Goal: Answer question/provide support: Answer question/provide support

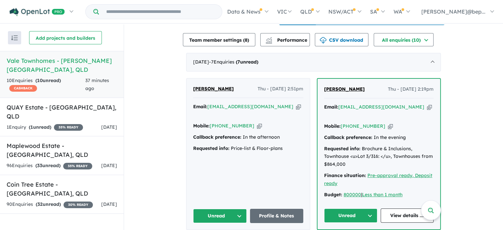
scroll to position [248, 0]
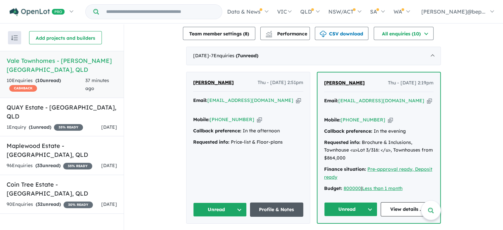
click at [281, 202] on link "Profile & Notes" at bounding box center [277, 209] width 54 height 14
click at [401, 202] on link "View details ..." at bounding box center [407, 209] width 53 height 14
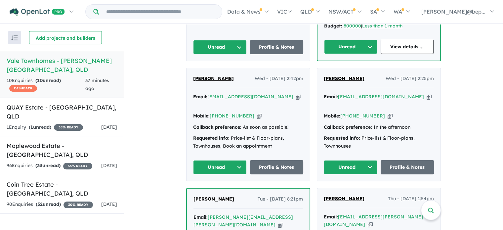
scroll to position [425, 0]
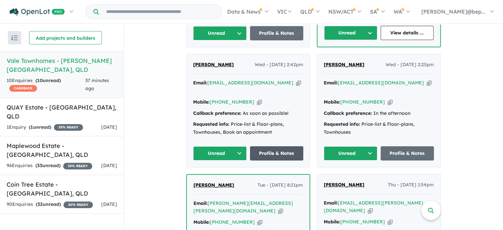
click at [291, 146] on link "Profile & Notes" at bounding box center [277, 153] width 54 height 14
click at [407, 146] on link "Profile & Notes" at bounding box center [408, 153] width 54 height 14
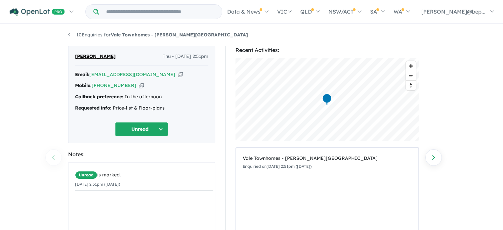
click at [178, 73] on icon "button" at bounding box center [180, 74] width 5 height 7
drag, startPoint x: 183, startPoint y: 36, endPoint x: 112, endPoint y: 35, distance: 70.5
click at [112, 35] on ul "10 Enquiries for Vale Townhomes - [PERSON_NAME][GEOGRAPHIC_DATA]" at bounding box center [251, 35] width 367 height 8
copy strong "Vale Townhomes - [PERSON_NAME][GEOGRAPHIC_DATA]"
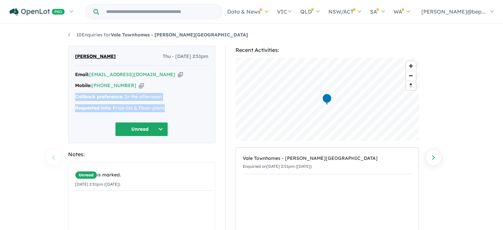
drag, startPoint x: 110, startPoint y: 97, endPoint x: 169, endPoint y: 107, distance: 60.1
click at [169, 107] on div "Lil Jutovsky Thu - 18/09/2025, 2:51pm Email: brisaust.jl@gmail.com Copied! Mobi…" at bounding box center [141, 95] width 147 height 98
copy div "Callback preference: In the afternoon Requested info: Price-list & Floor-plans"
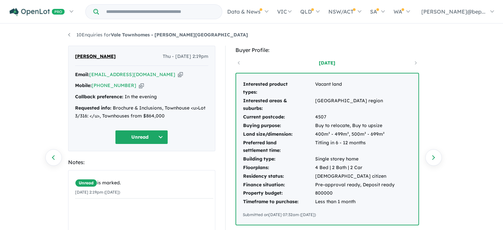
click at [178, 74] on icon "button" at bounding box center [180, 74] width 5 height 7
drag, startPoint x: 182, startPoint y: 35, endPoint x: 113, endPoint y: 35, distance: 69.5
click at [113, 35] on ul "10 Enquiries for Vale Townhomes - [PERSON_NAME][GEOGRAPHIC_DATA]" at bounding box center [251, 35] width 367 height 8
copy strong "Vale Townhomes - [PERSON_NAME][GEOGRAPHIC_DATA]"
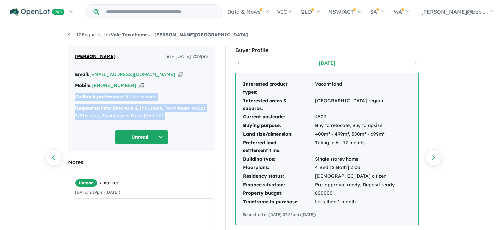
drag, startPoint x: 76, startPoint y: 98, endPoint x: 171, endPoint y: 115, distance: 96.9
click at [171, 115] on div "Email: stephbell@live.com Copied! Mobile: +61 410 250 878 Copied! Callback pref…" at bounding box center [141, 97] width 133 height 53
copy div "Callback preference: In the evening Requested info: Brochure & Inclusions, Town…"
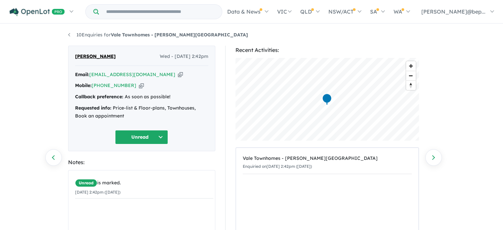
click at [178, 73] on icon "button" at bounding box center [180, 74] width 5 height 7
drag, startPoint x: 186, startPoint y: 37, endPoint x: 113, endPoint y: 34, distance: 72.5
click at [113, 34] on ul "10 Enquiries for Vale Townhomes - [PERSON_NAME][GEOGRAPHIC_DATA]" at bounding box center [251, 35] width 367 height 8
copy strong "Vale Townhomes - [PERSON_NAME][GEOGRAPHIC_DATA]"
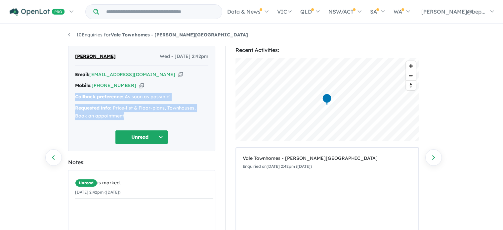
drag, startPoint x: 75, startPoint y: 97, endPoint x: 125, endPoint y: 114, distance: 52.8
click at [125, 114] on div "Email: calebreispersonal@gmail.com Copied! Mobile: +61 431 232 031 Copied! Call…" at bounding box center [141, 97] width 133 height 53
copy div "Callback preference: As soon as possible! Requested info: Price-list & Floor-pl…"
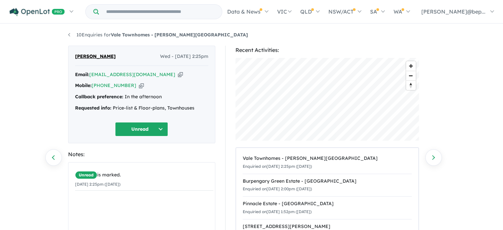
click at [178, 76] on icon "button" at bounding box center [180, 74] width 5 height 7
copy strong "Vale Townhomes - [PERSON_NAME][GEOGRAPHIC_DATA]"
drag, startPoint x: 182, startPoint y: 35, endPoint x: 113, endPoint y: 38, distance: 69.2
click at [113, 38] on ul "10 Enquiries for Vale Townhomes - [PERSON_NAME][GEOGRAPHIC_DATA]" at bounding box center [251, 35] width 367 height 8
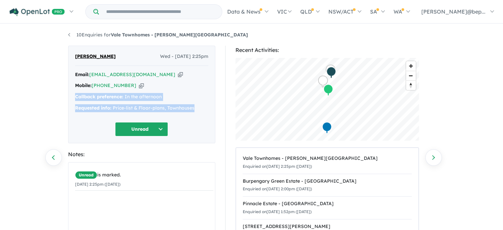
drag, startPoint x: 75, startPoint y: 97, endPoint x: 208, endPoint y: 108, distance: 133.1
click at [208, 108] on div "Email: [EMAIL_ADDRESS][DOMAIN_NAME] Copied! Mobile: [PHONE_NUMBER] Copied! Call…" at bounding box center [141, 93] width 133 height 45
copy div "Callback preference: In the afternoon Requested info: Price-list & Floor-plans,…"
